Goal: Entertainment & Leisure: Consume media (video, audio)

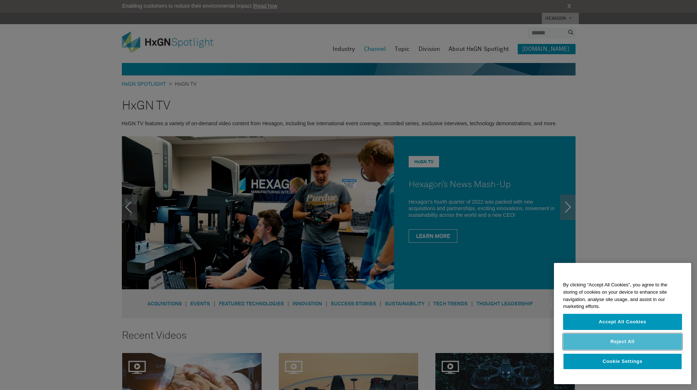
click at [614, 343] on button "Reject All" at bounding box center [622, 341] width 119 height 16
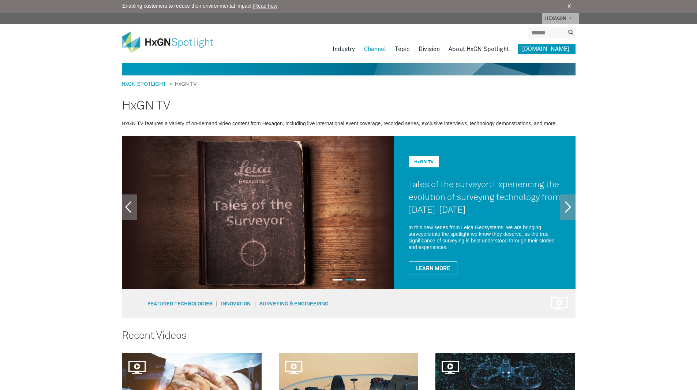
click at [491, 46] on link "About HxGN Spotlight" at bounding box center [479, 49] width 60 height 10
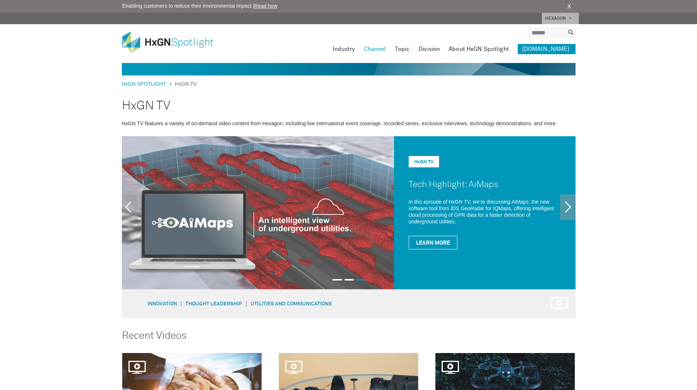
click at [276, 214] on img at bounding box center [258, 212] width 272 height 153
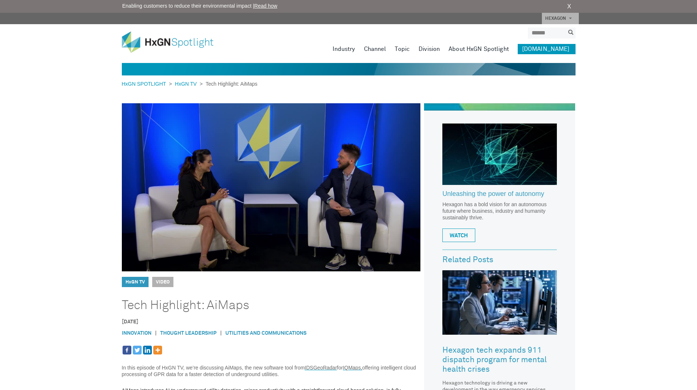
click at [281, 173] on img at bounding box center [271, 187] width 299 height 168
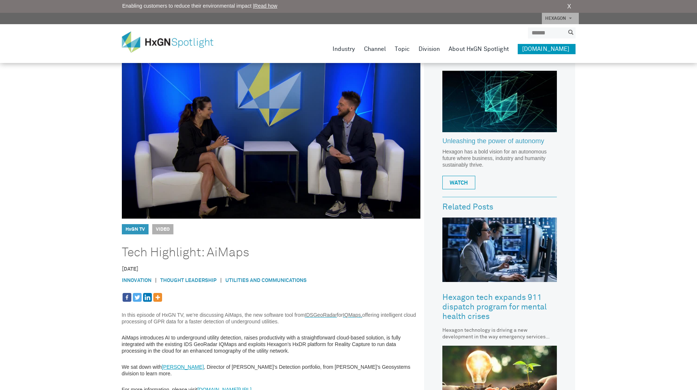
scroll to position [37, 0]
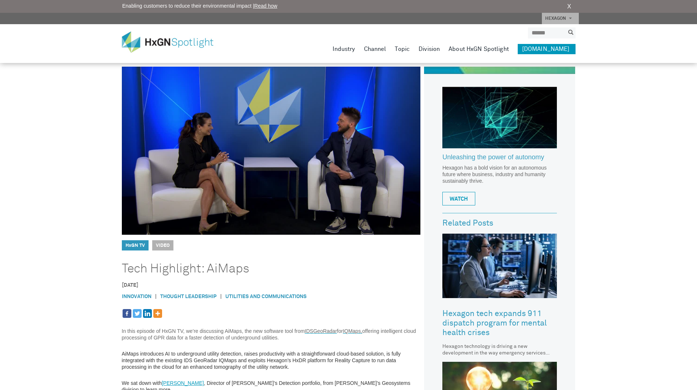
click at [155, 245] on span "Video" at bounding box center [162, 245] width 21 height 10
click at [169, 246] on span "Video" at bounding box center [162, 245] width 21 height 10
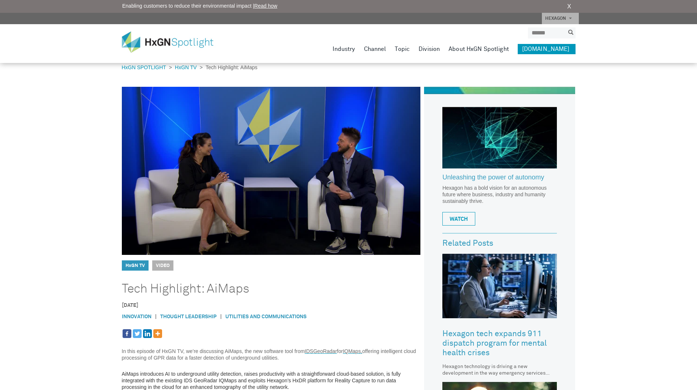
scroll to position [0, 0]
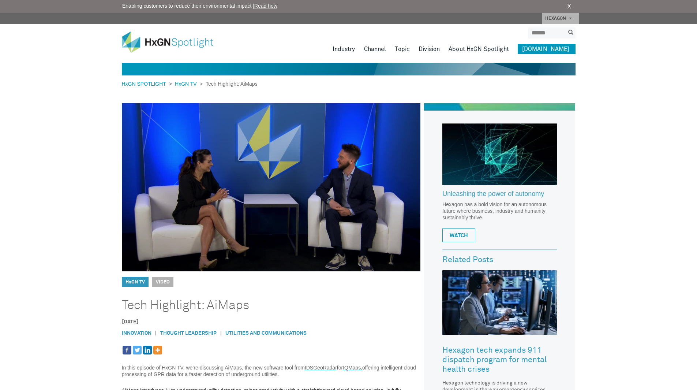
click at [322, 167] on img at bounding box center [271, 187] width 299 height 168
click at [458, 234] on link "WATCH" at bounding box center [459, 235] width 33 height 14
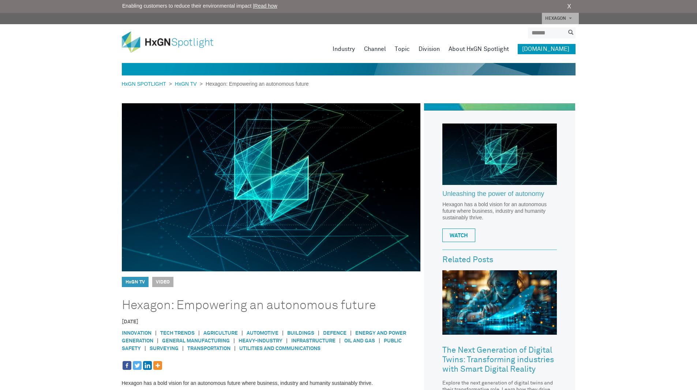
click at [265, 199] on img at bounding box center [271, 187] width 299 height 168
click at [461, 238] on link "WATCH" at bounding box center [459, 235] width 33 height 14
click at [273, 197] on img at bounding box center [271, 187] width 299 height 168
